Goal: Information Seeking & Learning: Learn about a topic

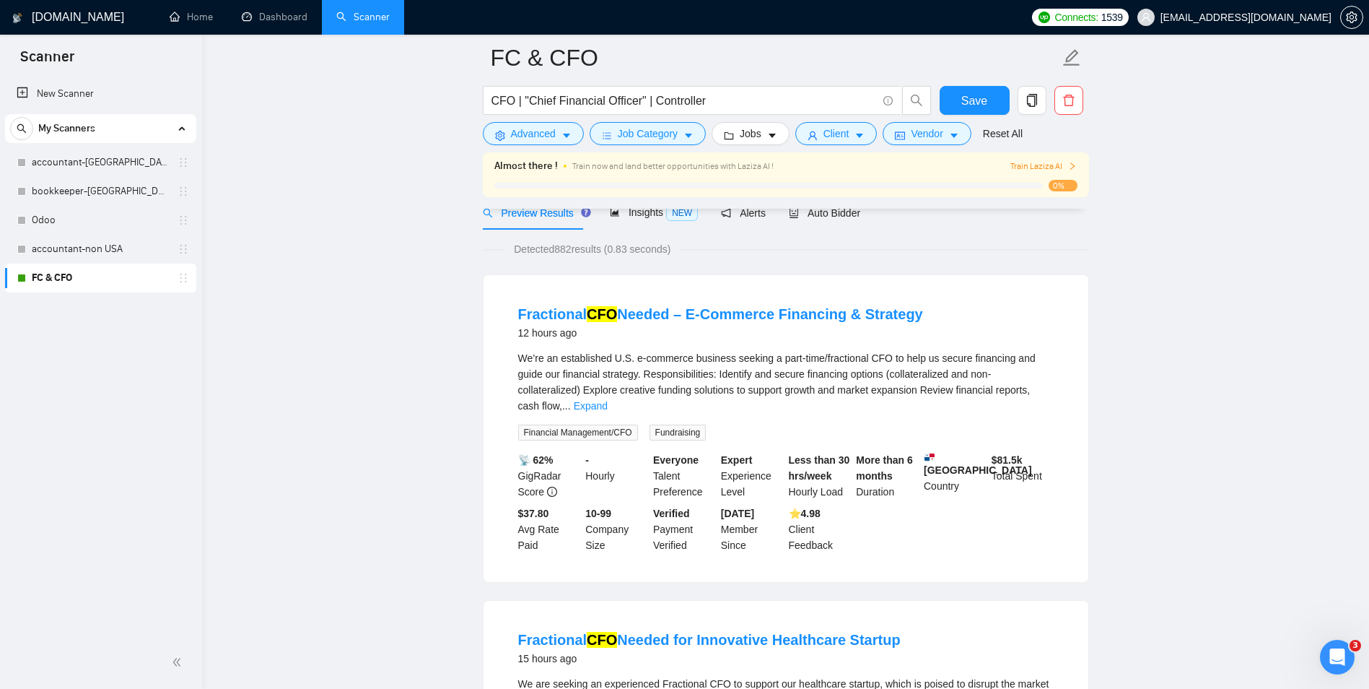
click at [175, 494] on div "New Scanner My Scanners accountant-USA bookkeeper-USA Odoo accountant-non USA F…" at bounding box center [101, 356] width 202 height 559
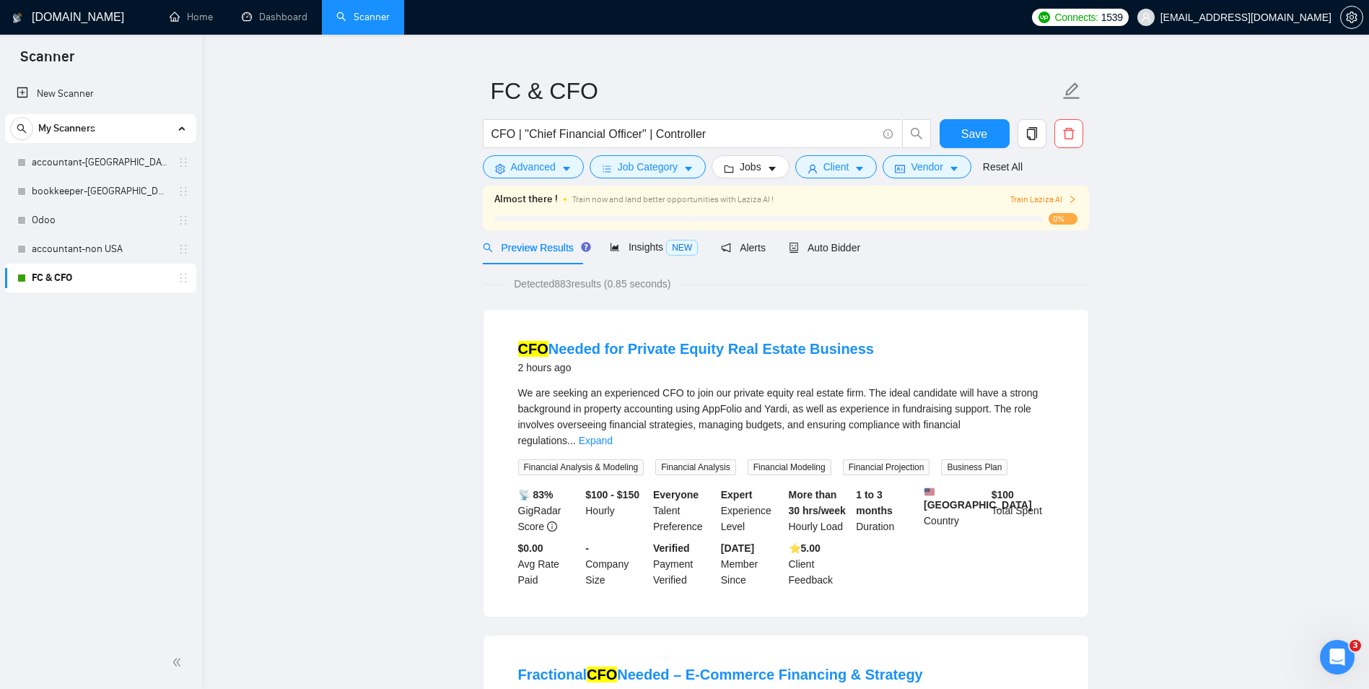
scroll to position [72, 0]
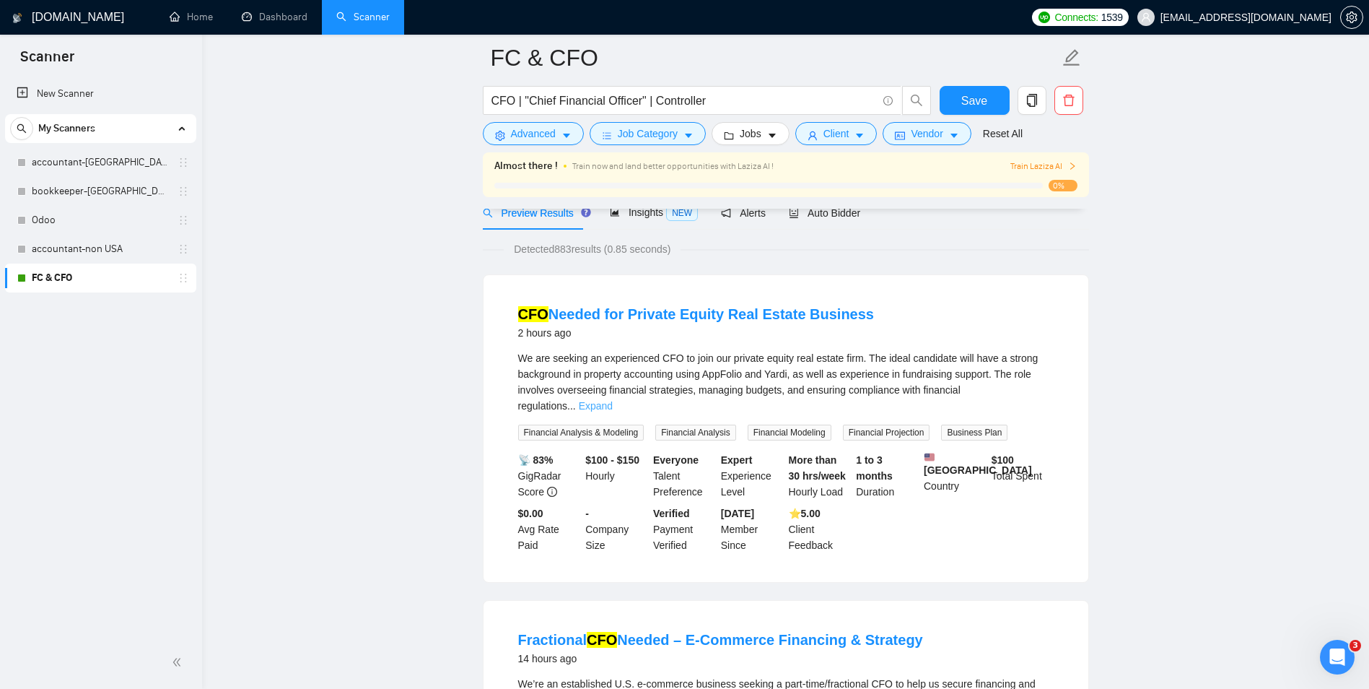
click at [613, 400] on link "Expand" at bounding box center [596, 406] width 34 height 12
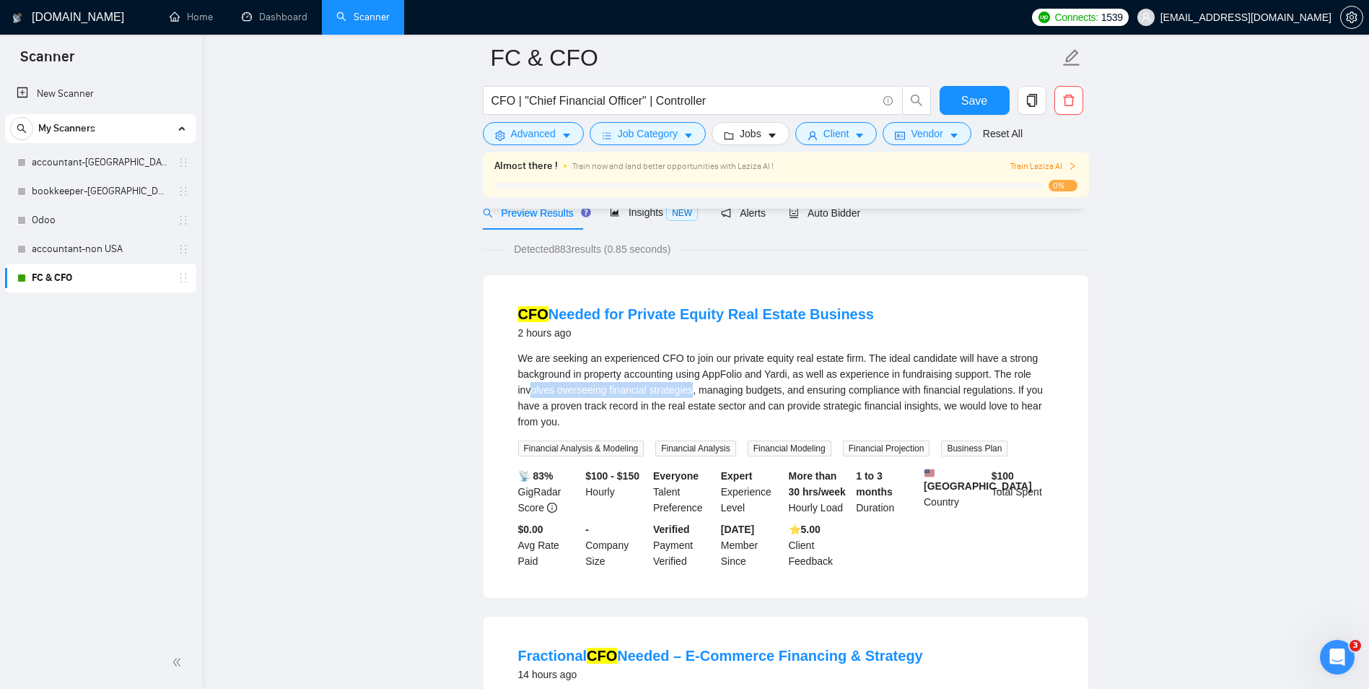
drag, startPoint x: 546, startPoint y: 394, endPoint x: 690, endPoint y: 396, distance: 144.4
click at [690, 396] on div "We are seeking an experienced CFO to join our private equity real estate firm. …" at bounding box center [786, 389] width 536 height 79
drag, startPoint x: 690, startPoint y: 396, endPoint x: 663, endPoint y: 395, distance: 26.7
click at [666, 395] on div "We are seeking an experienced CFO to join our private equity real estate firm. …" at bounding box center [786, 389] width 536 height 79
click at [725, 382] on div "We are seeking an experienced CFO to join our private equity real estate firm. …" at bounding box center [786, 389] width 536 height 79
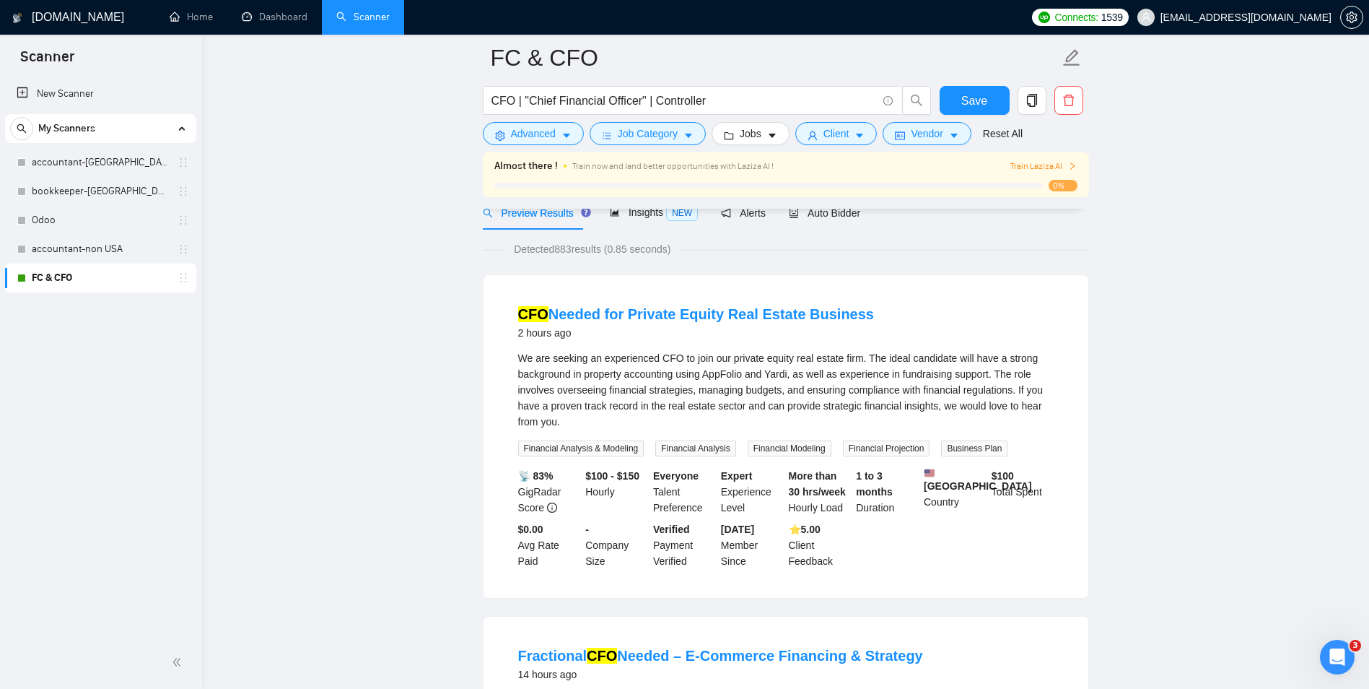
click at [812, 380] on div "We are seeking an experienced CFO to join our private equity real estate firm. …" at bounding box center [786, 389] width 536 height 79
drag, startPoint x: 812, startPoint y: 380, endPoint x: 956, endPoint y: 389, distance: 143.9
click at [956, 389] on div "We are seeking an experienced CFO to join our private equity real estate firm. …" at bounding box center [786, 389] width 536 height 79
click at [575, 399] on div "We are seeking an experienced CFO to join our private equity real estate firm. …" at bounding box center [786, 389] width 536 height 79
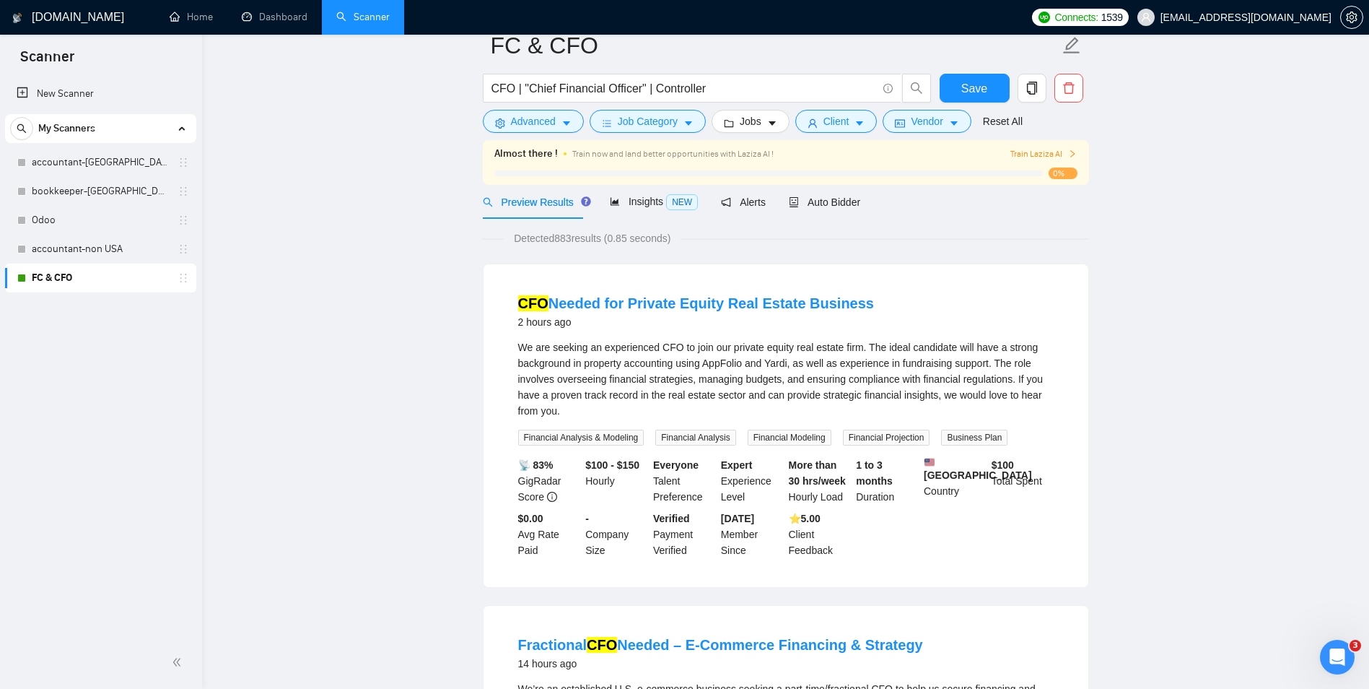
scroll to position [0, 0]
